Goal: Task Accomplishment & Management: Manage account settings

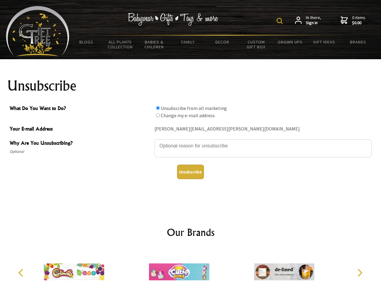
click at [281, 21] on img at bounding box center [280, 21] width 6 height 6
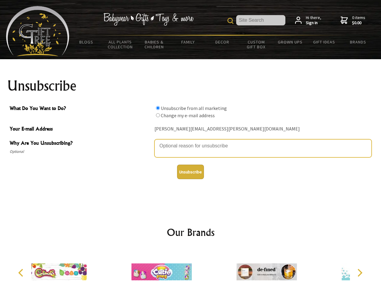
click at [191, 141] on textarea "Why Are You Unsubscribing?" at bounding box center [262, 148] width 217 height 18
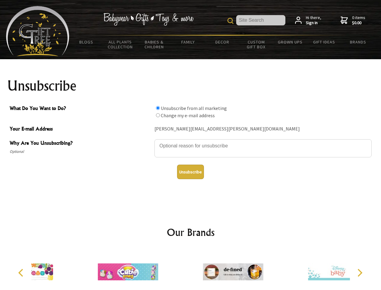
click at [158, 108] on input "What Do You Want to Do?" at bounding box center [158, 108] width 4 height 4
click at [158, 115] on input "What Do You Want to Do?" at bounding box center [158, 115] width 4 height 4
radio input "true"
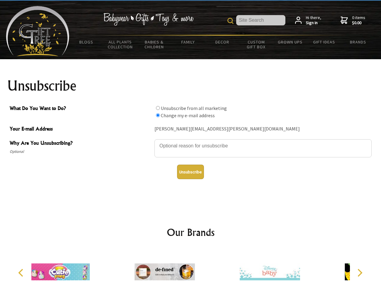
click at [190, 172] on button "Unsubscribe" at bounding box center [190, 171] width 27 height 14
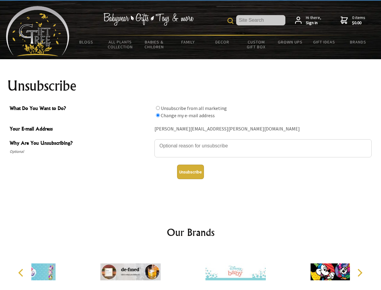
click at [22, 272] on icon "Previous" at bounding box center [22, 273] width 8 height 8
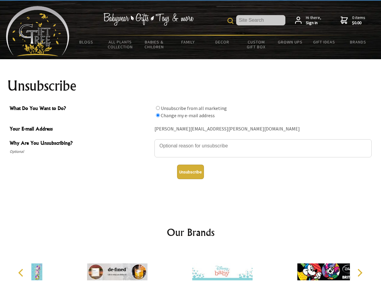
click at [360, 272] on icon "Next" at bounding box center [359, 273] width 8 height 8
